Goal: Transaction & Acquisition: Purchase product/service

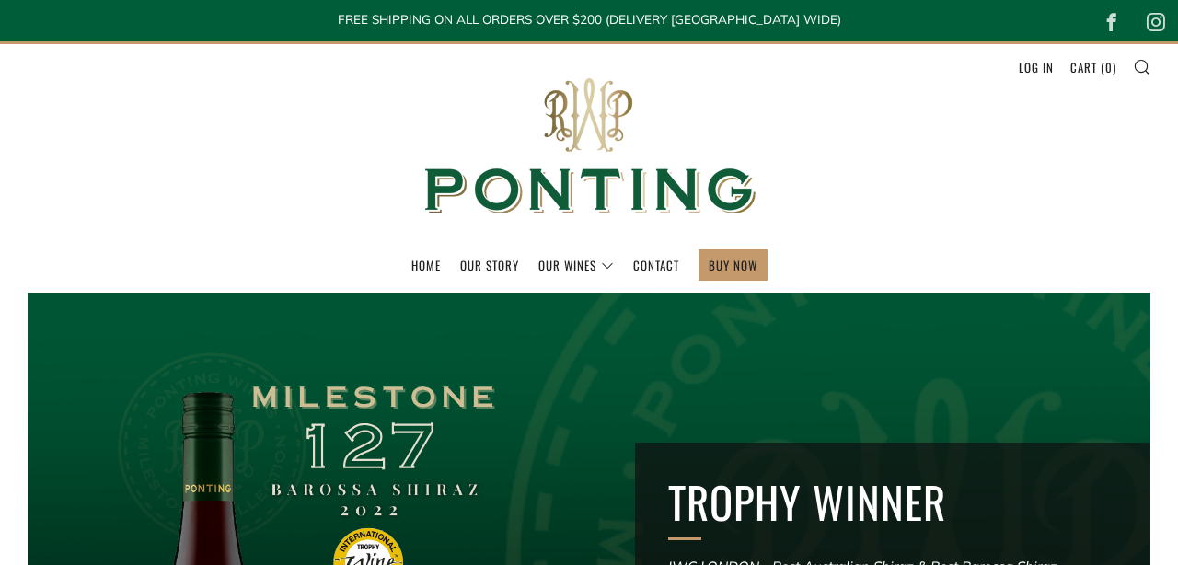
click at [973, 382] on div "Age verification By clicking enter you are verifying that you are old enough to…" at bounding box center [589, 237] width 1178 height 326
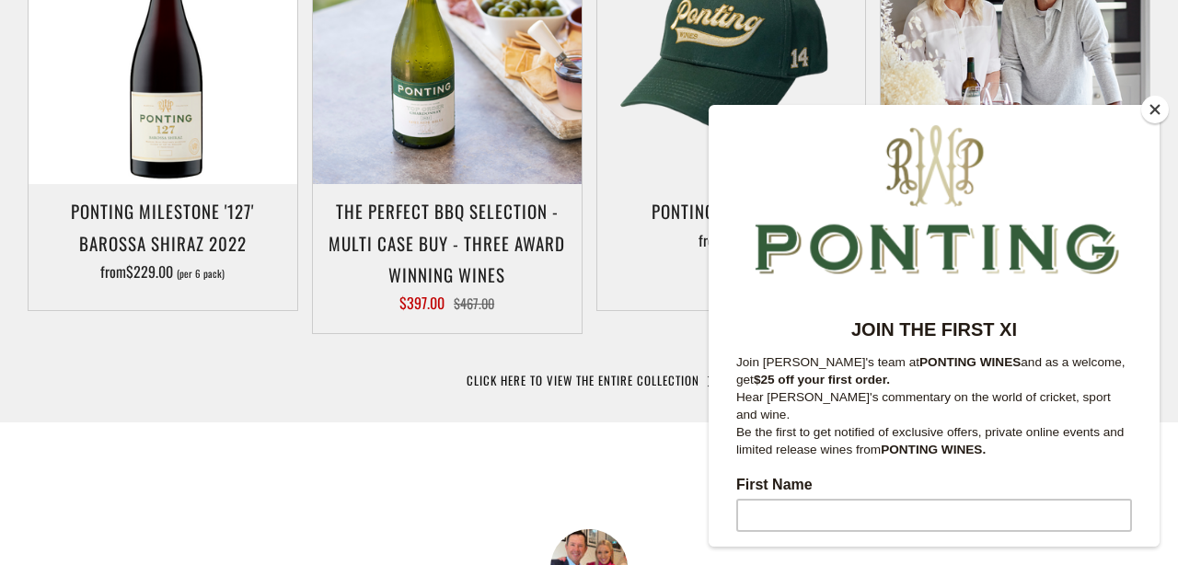
scroll to position [1065, 0]
click at [1151, 106] on button "Close" at bounding box center [1155, 110] width 28 height 28
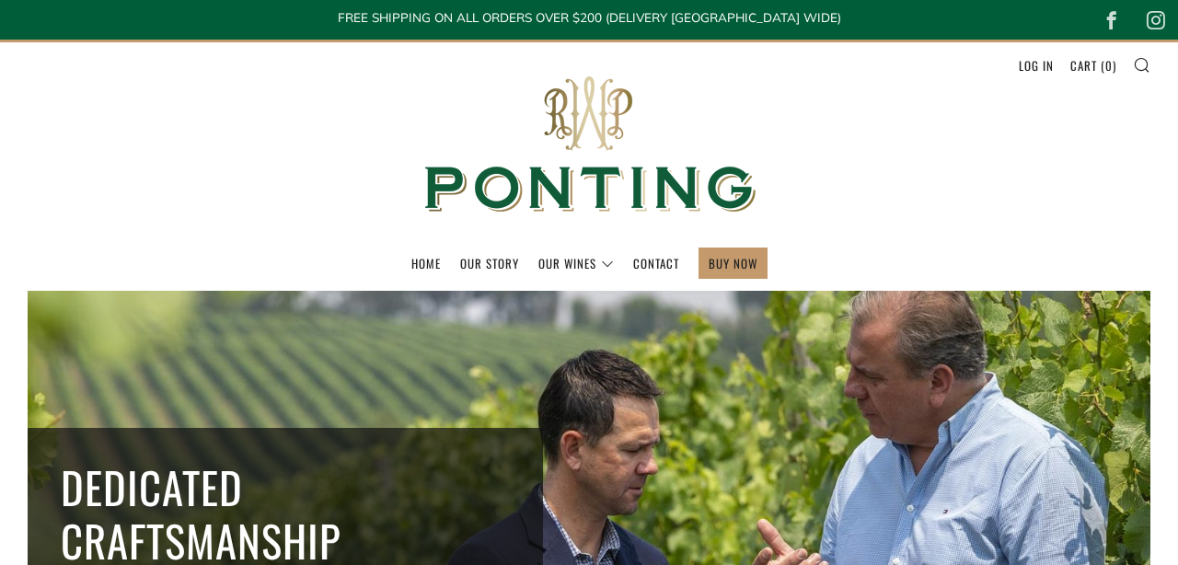
scroll to position [0, 0]
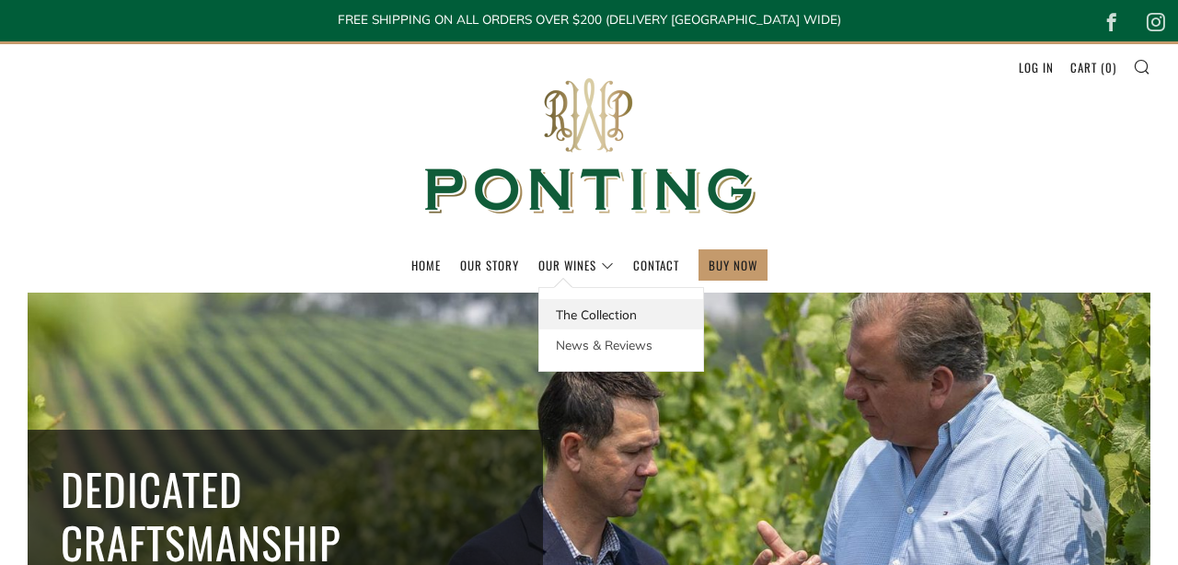
click at [594, 315] on link "The Collection" at bounding box center [621, 314] width 164 height 30
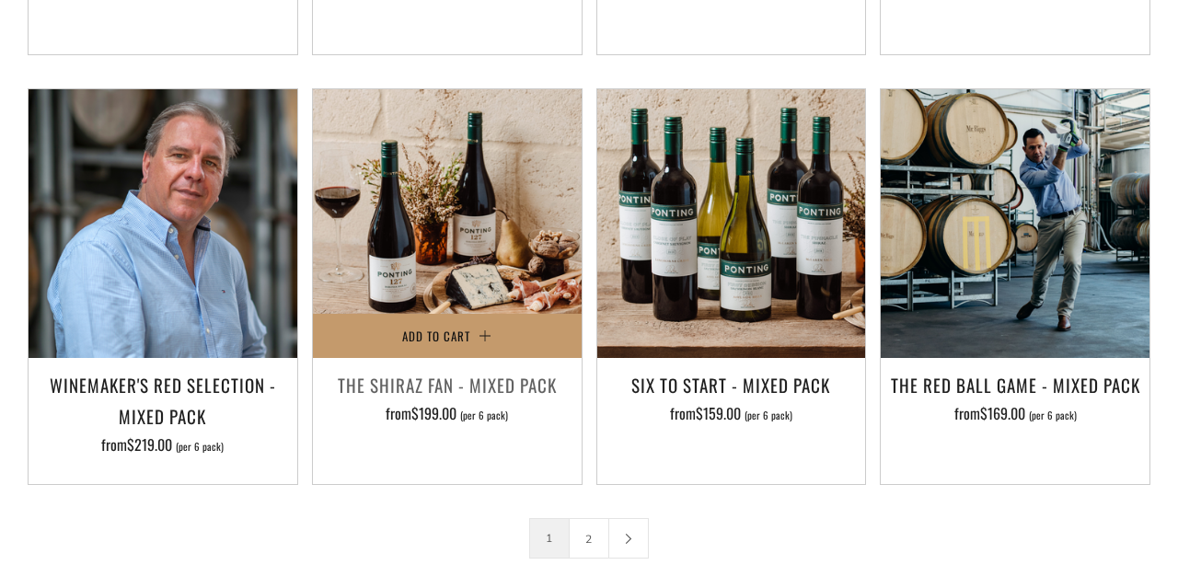
scroll to position [2644, 0]
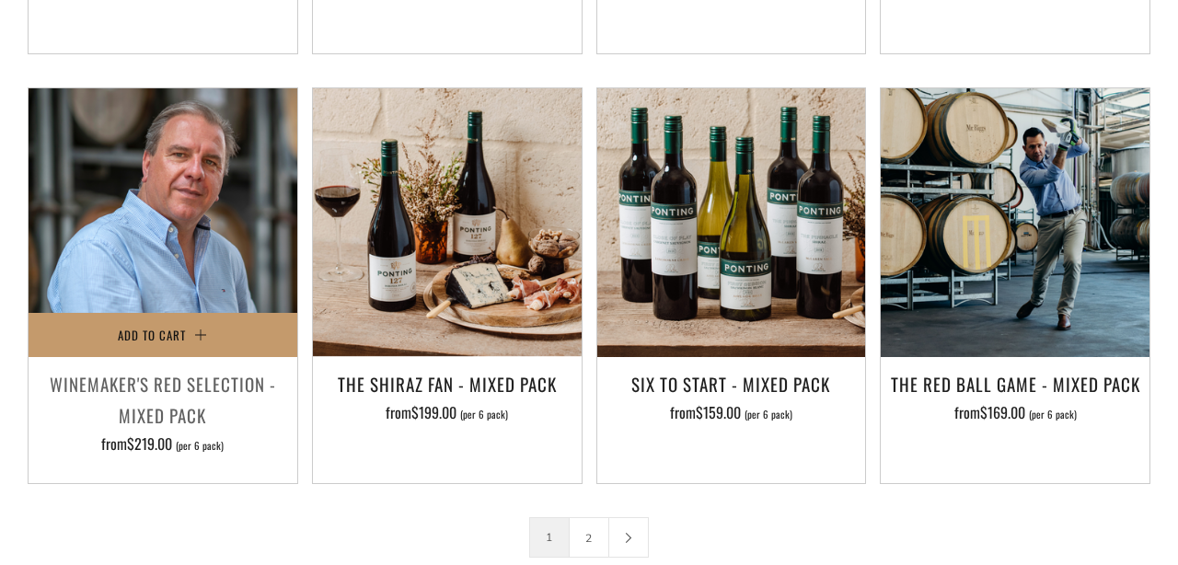
click at [223, 424] on div "Winemaker's Red Selection - Mixed Pack from $219.00 (per 6 pack)" at bounding box center [163, 414] width 269 height 92
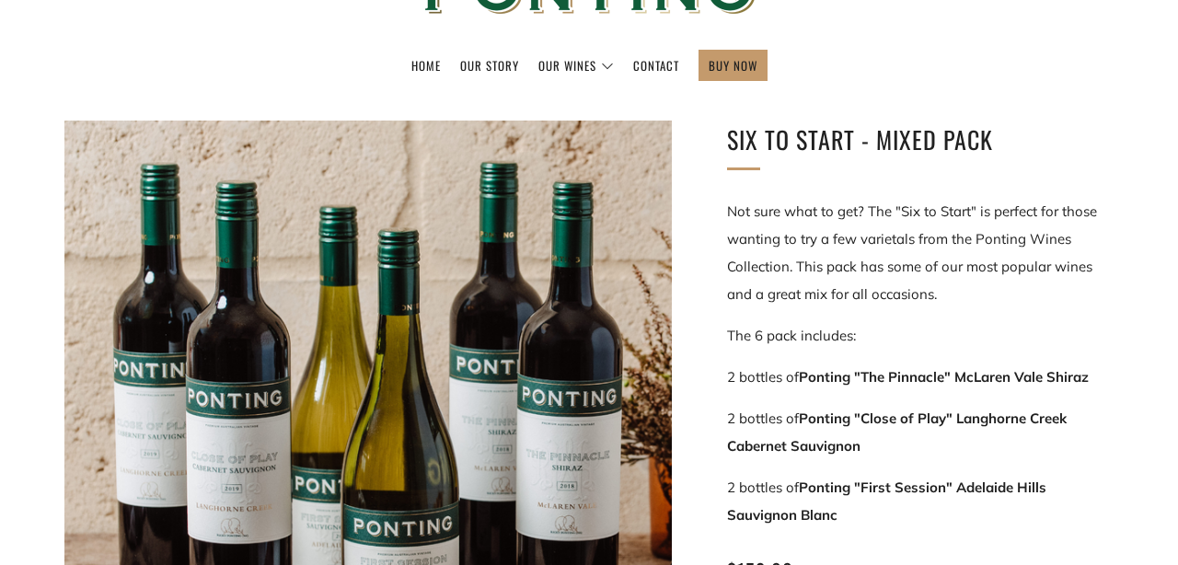
scroll to position [312, 0]
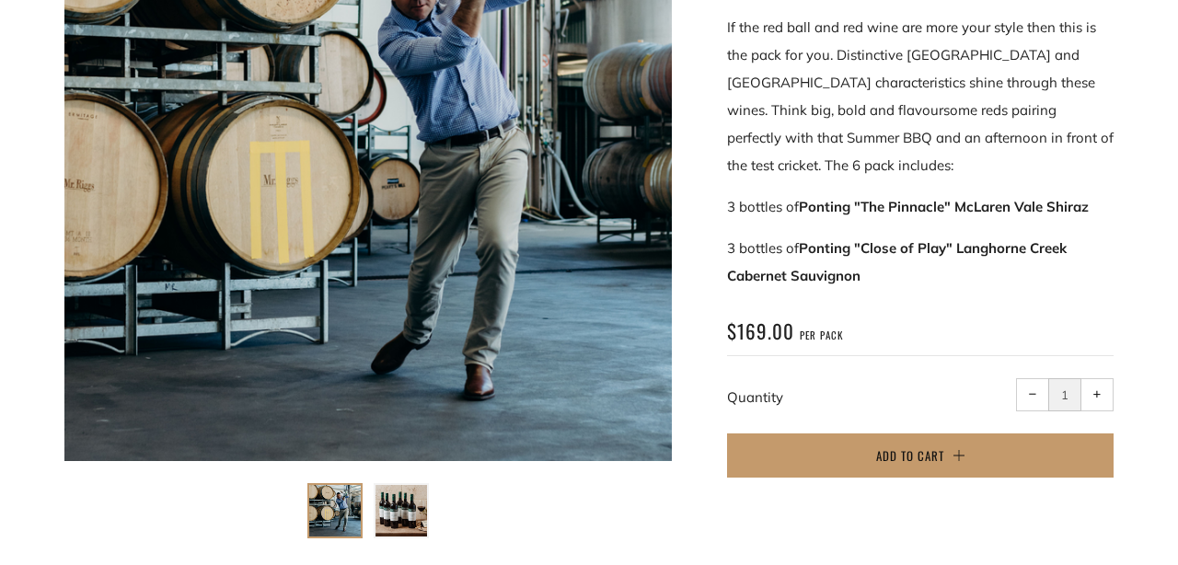
scroll to position [385, 0]
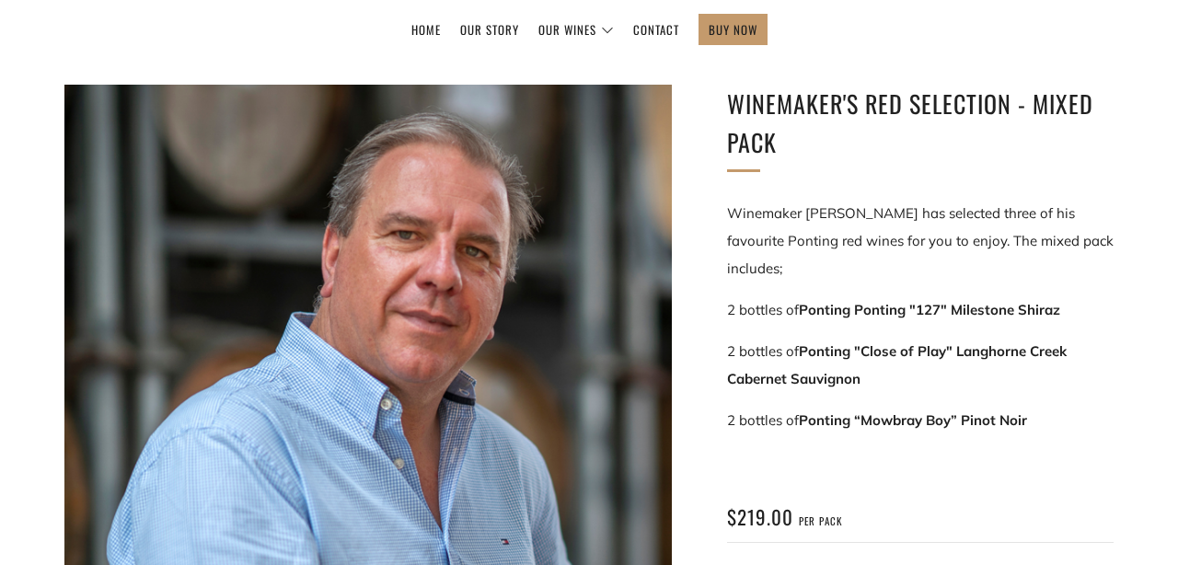
scroll to position [235, 0]
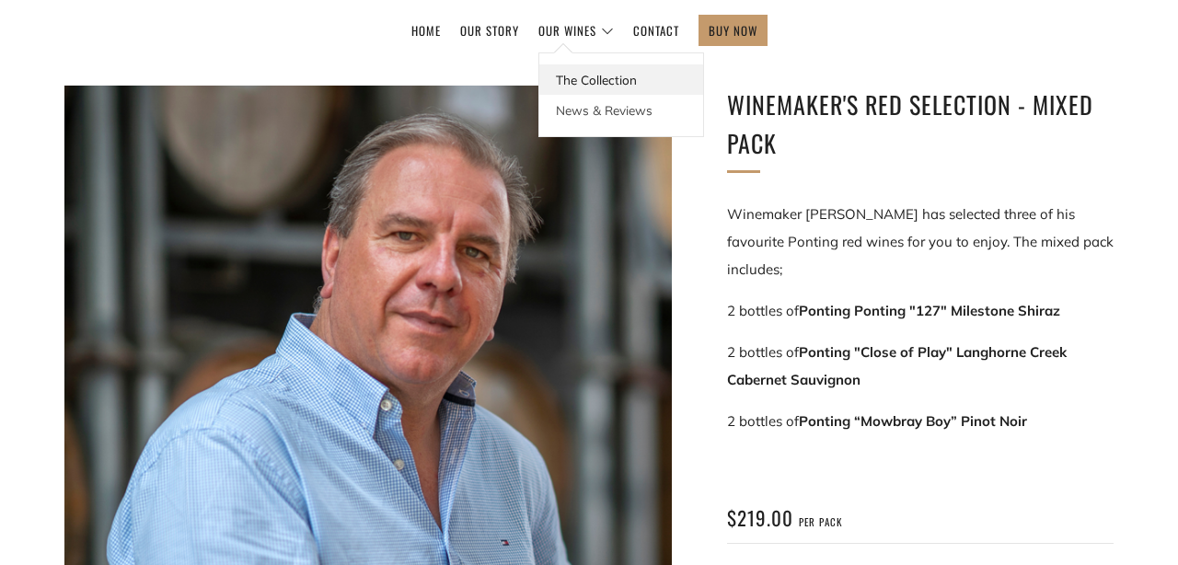
click at [581, 84] on link "The Collection" at bounding box center [621, 79] width 164 height 30
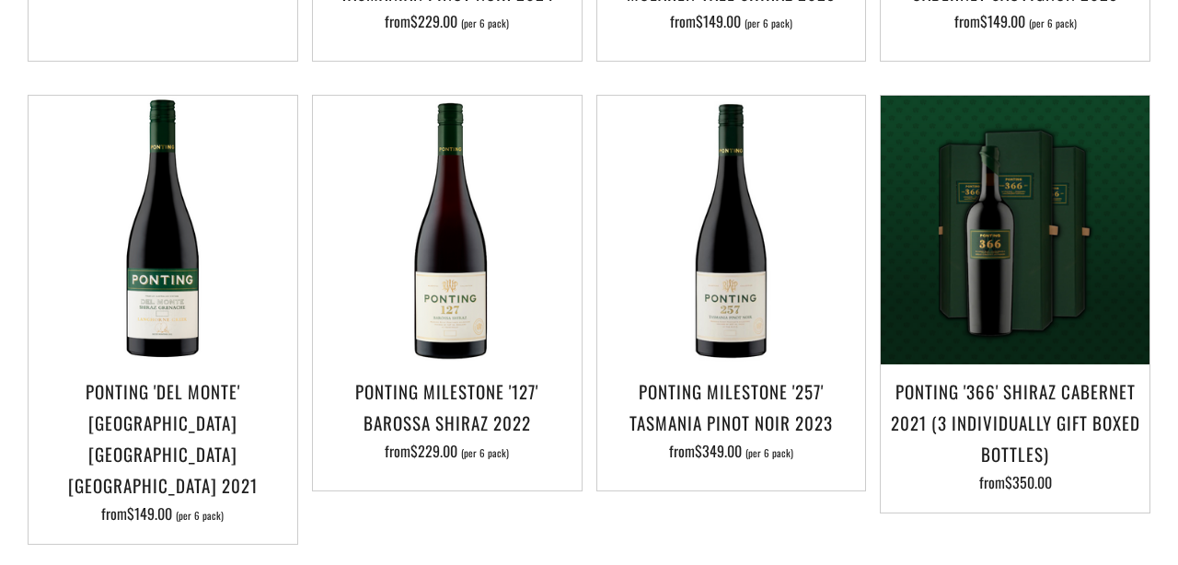
scroll to position [1251, 0]
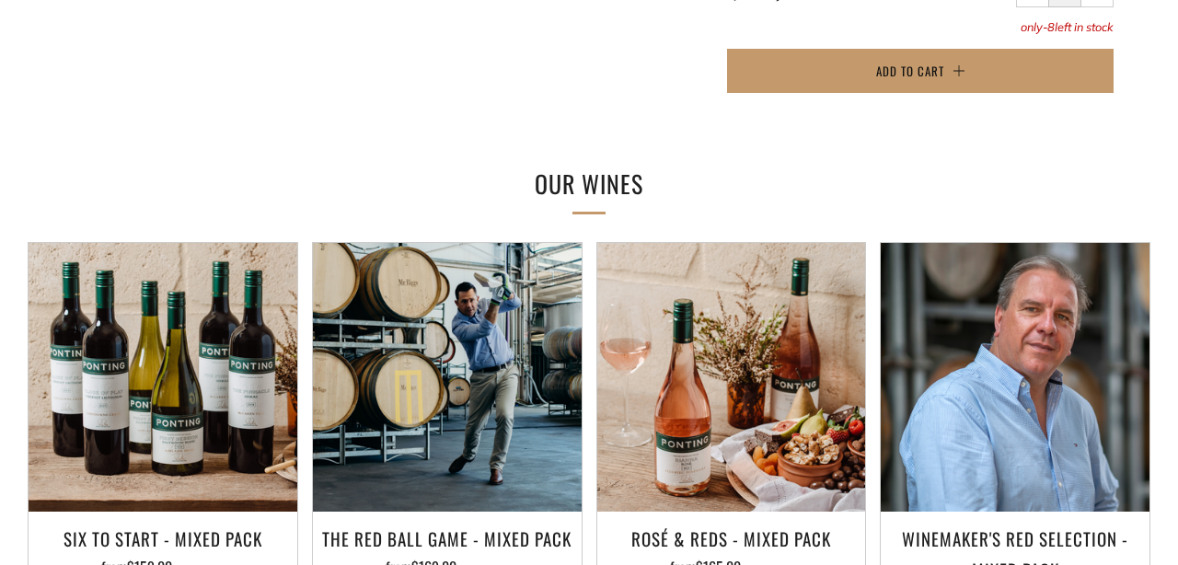
scroll to position [1499, 0]
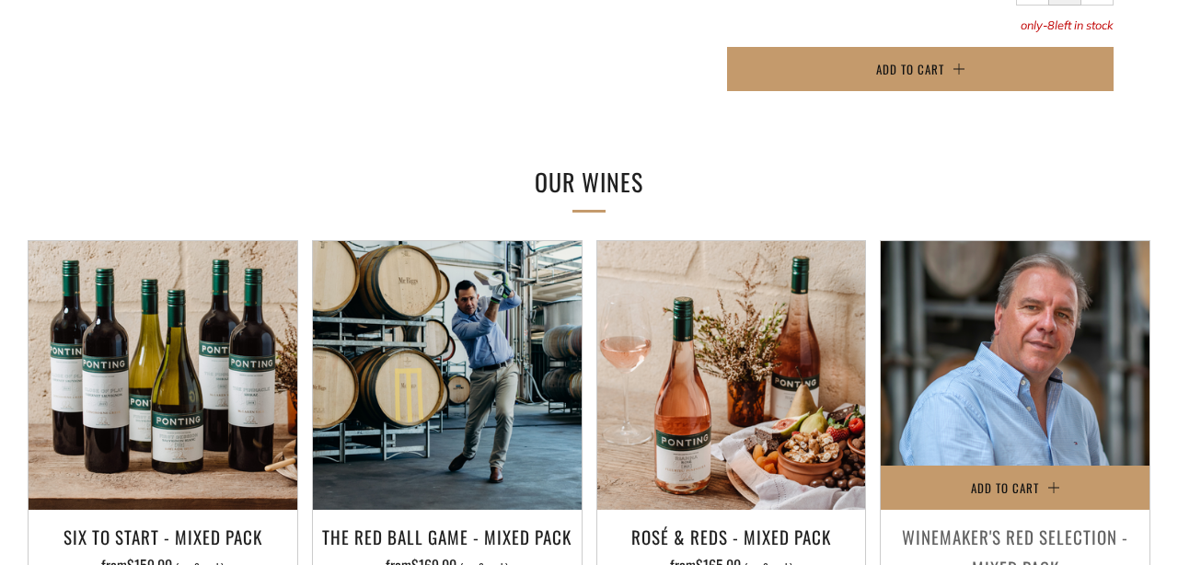
click at [959, 521] on h3 "Winemaker's Red Selection - Mixed Pack" at bounding box center [1015, 552] width 250 height 63
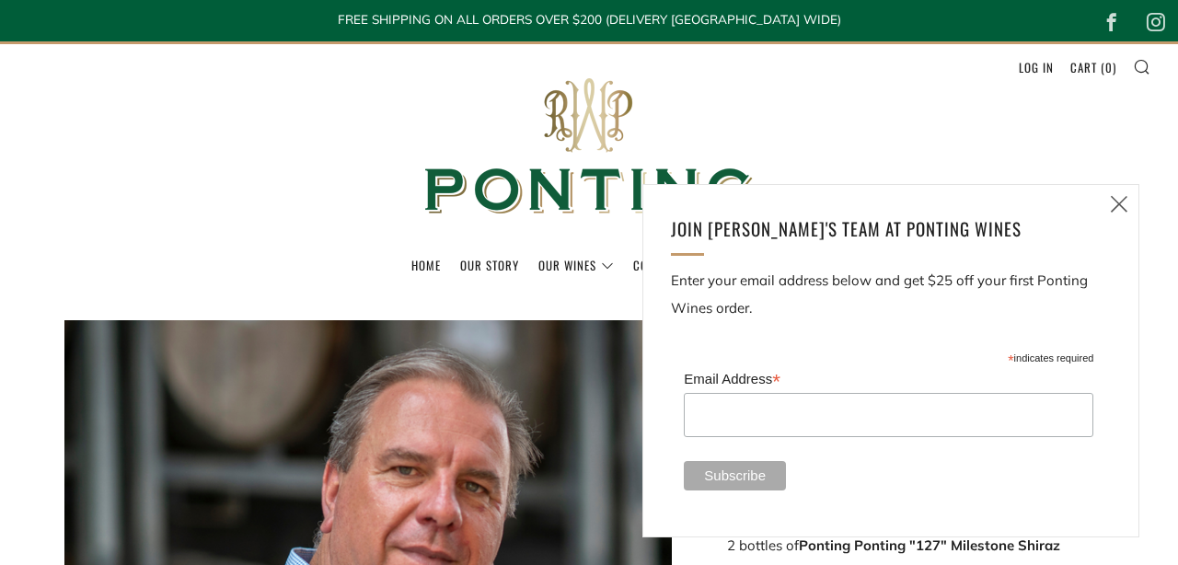
click at [1118, 210] on icon at bounding box center [1119, 203] width 22 height 23
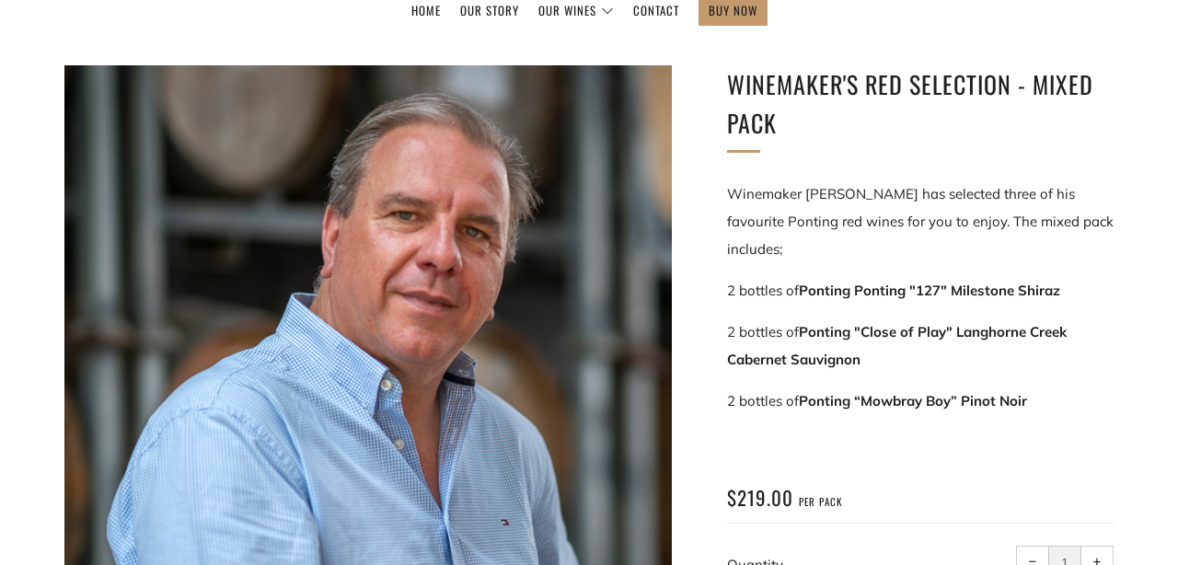
scroll to position [275, 0]
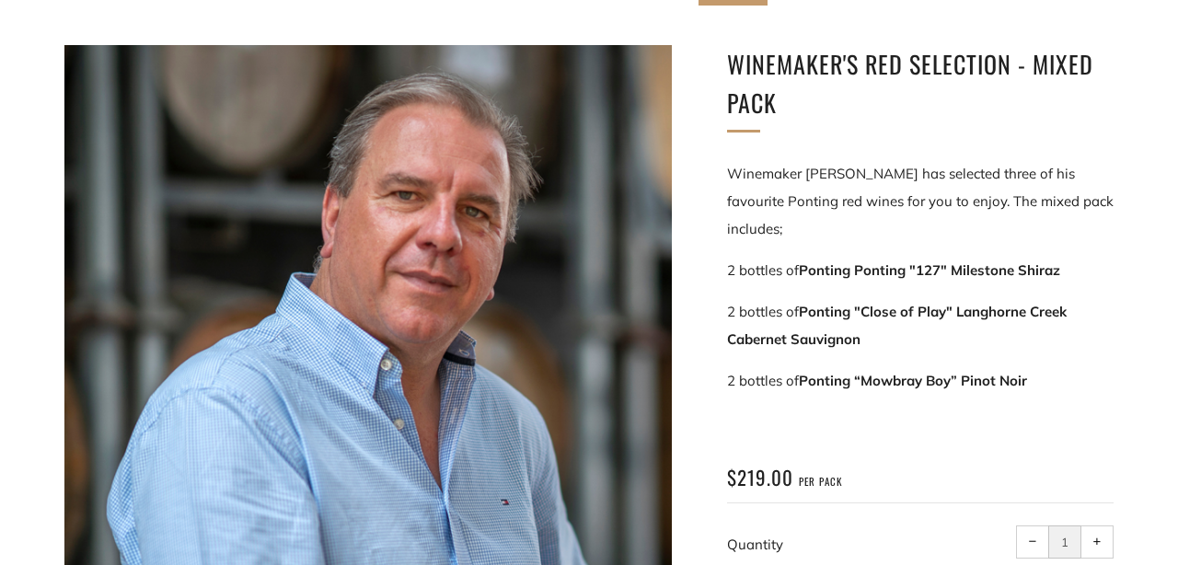
click at [896, 419] on div "Winemaker's Red Selection - Mixed Pack Winemaker [PERSON_NAME] has selected thr…" at bounding box center [920, 346] width 387 height 602
click at [1027, 372] on strong "Ponting “Mowbray Boy” Pinot Noir" at bounding box center [913, 380] width 228 height 17
